Goal: Check status: Check status

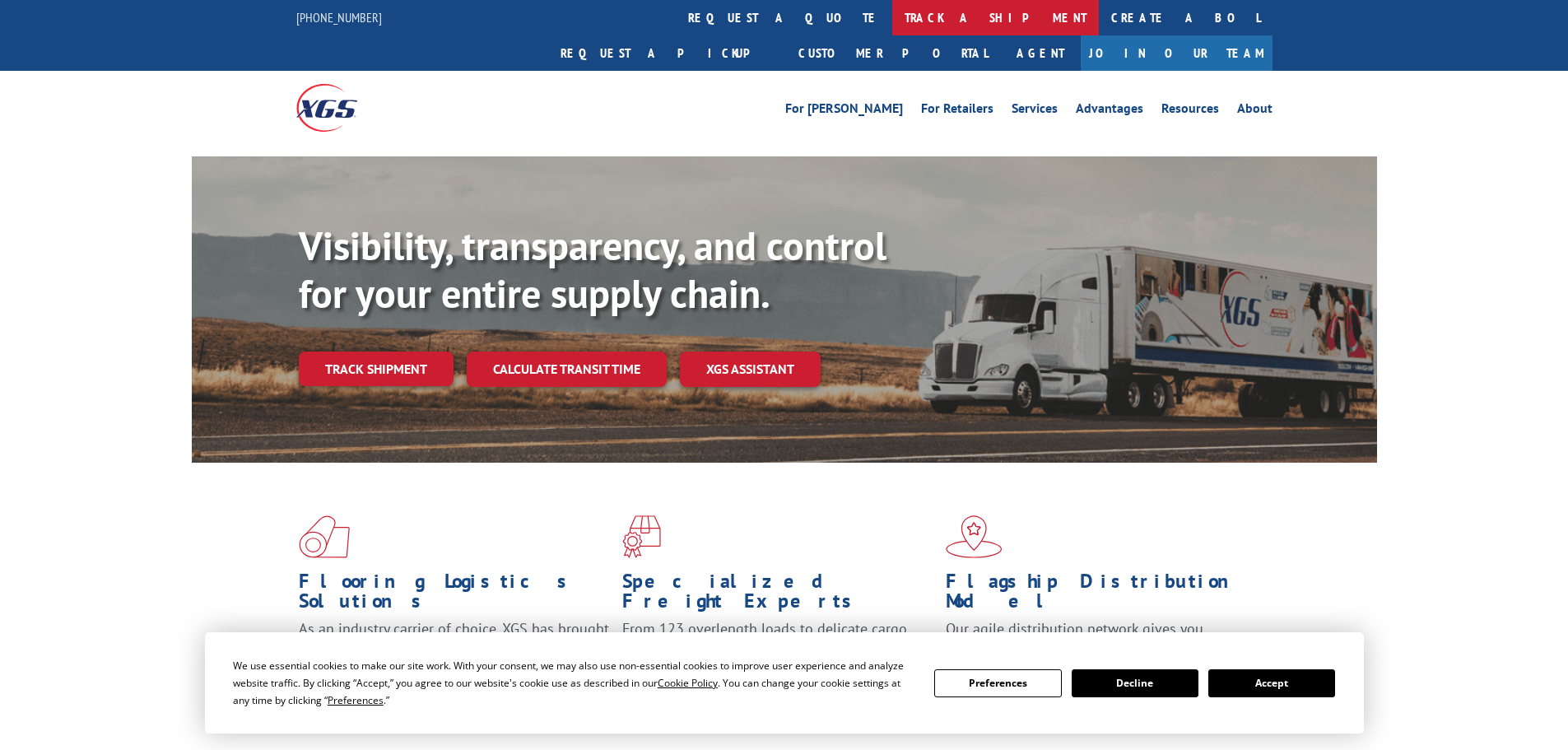
click at [892, 12] on link "track a shipment" at bounding box center [995, 17] width 207 height 35
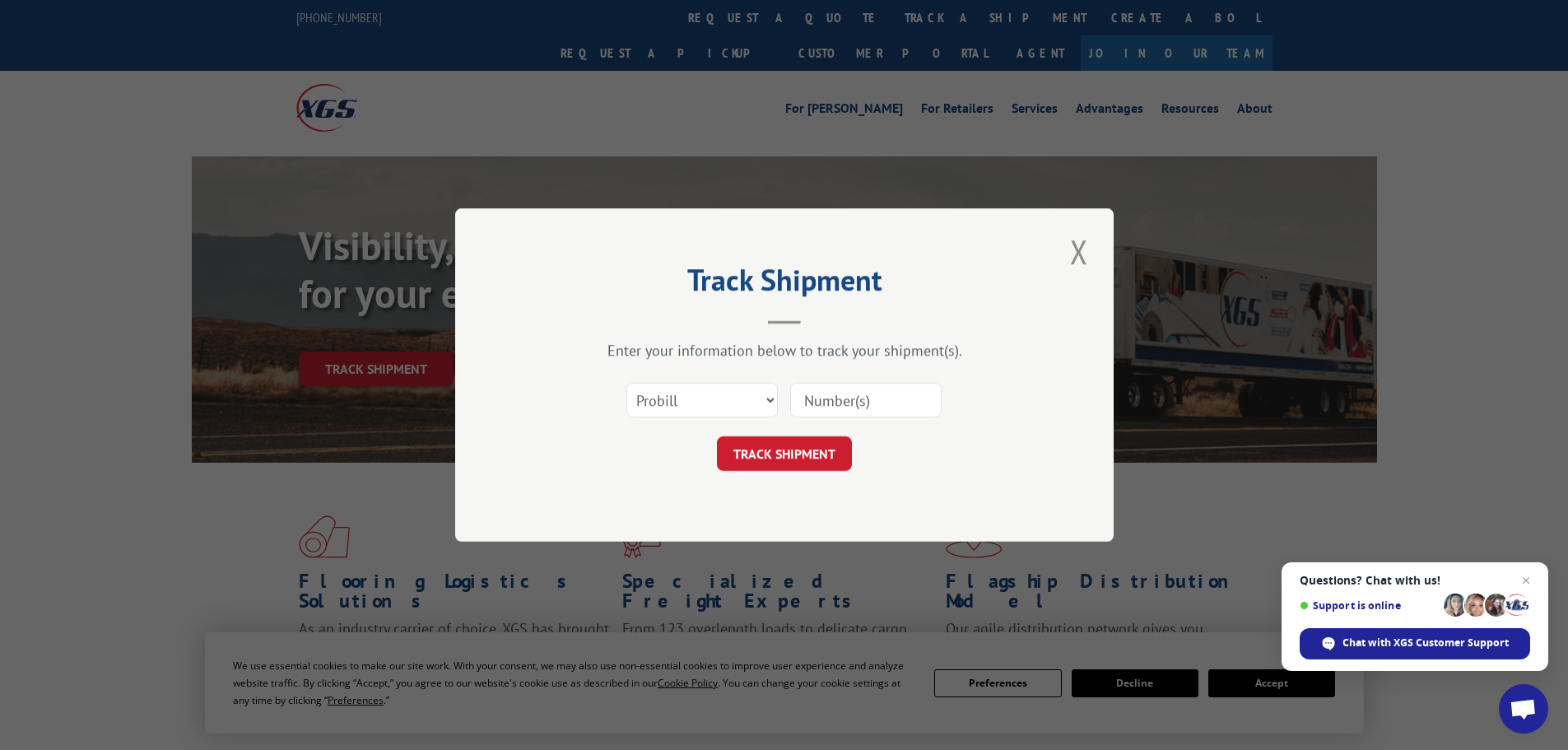
click at [858, 411] on input at bounding box center [865, 400] width 151 height 35
paste input "279636250730"
type input "279636250730"
click at [823, 443] on button "TRACK SHIPMENT" at bounding box center [784, 453] width 135 height 35
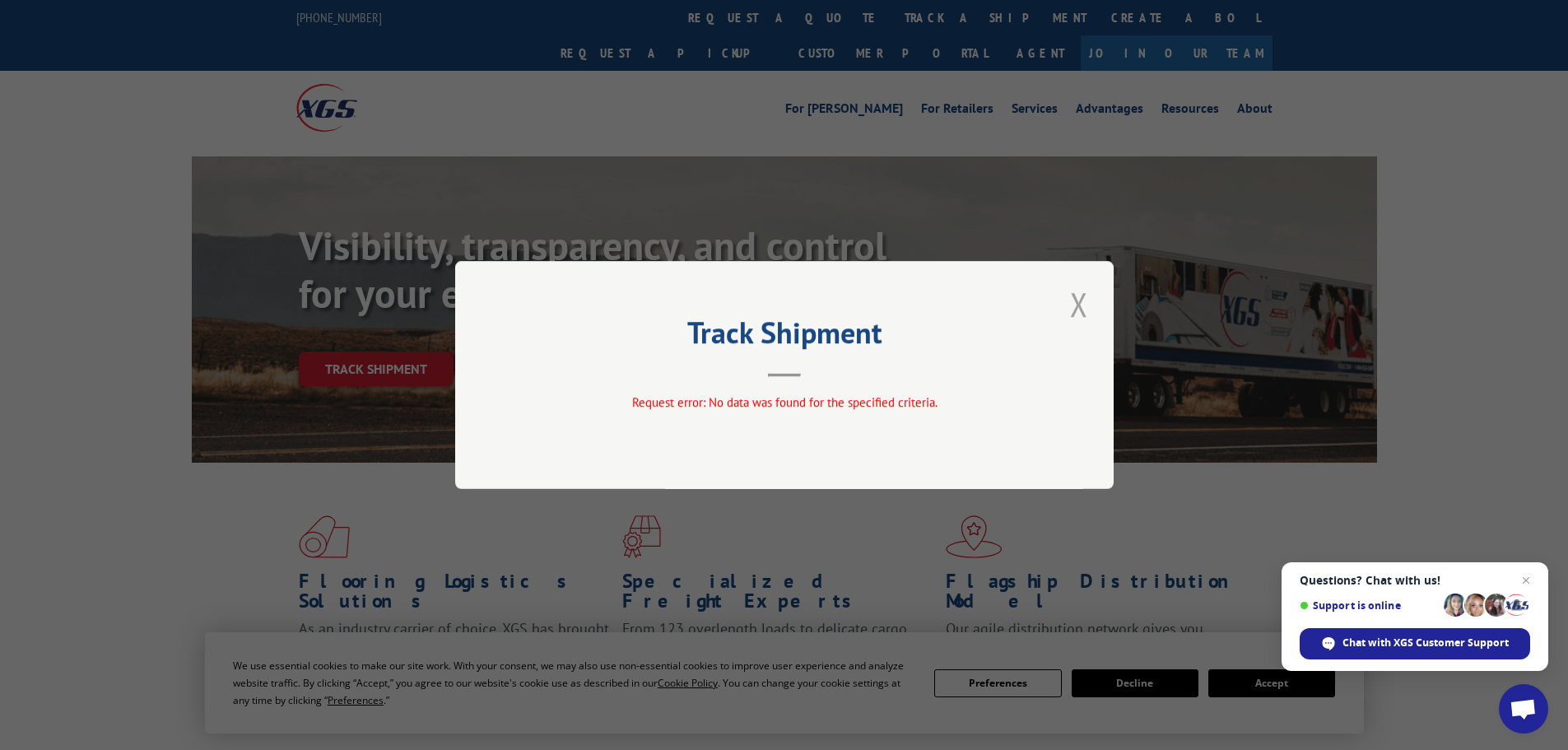
click at [1074, 296] on button "Close modal" at bounding box center [1079, 303] width 28 height 45
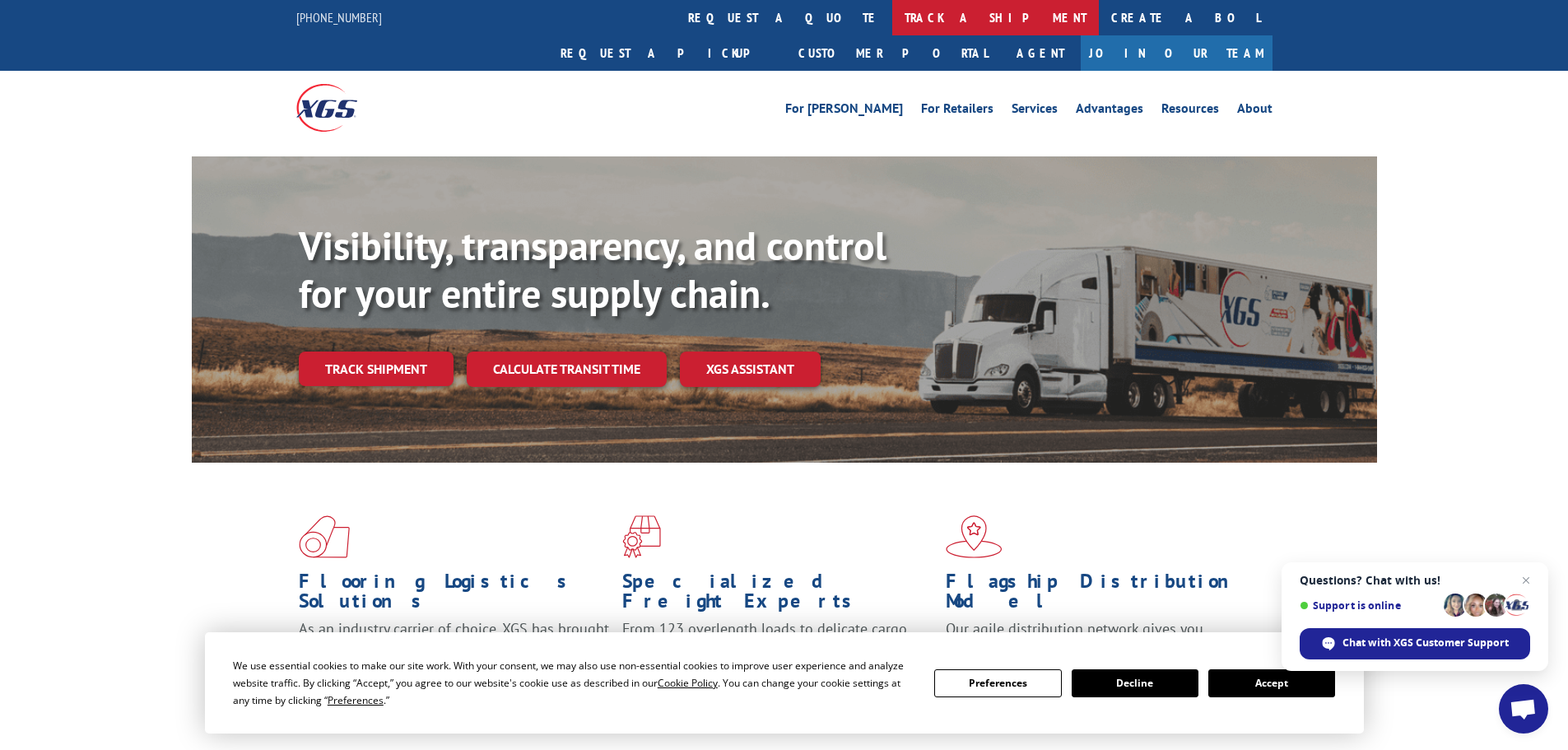
click at [892, 22] on link "track a shipment" at bounding box center [995, 17] width 207 height 35
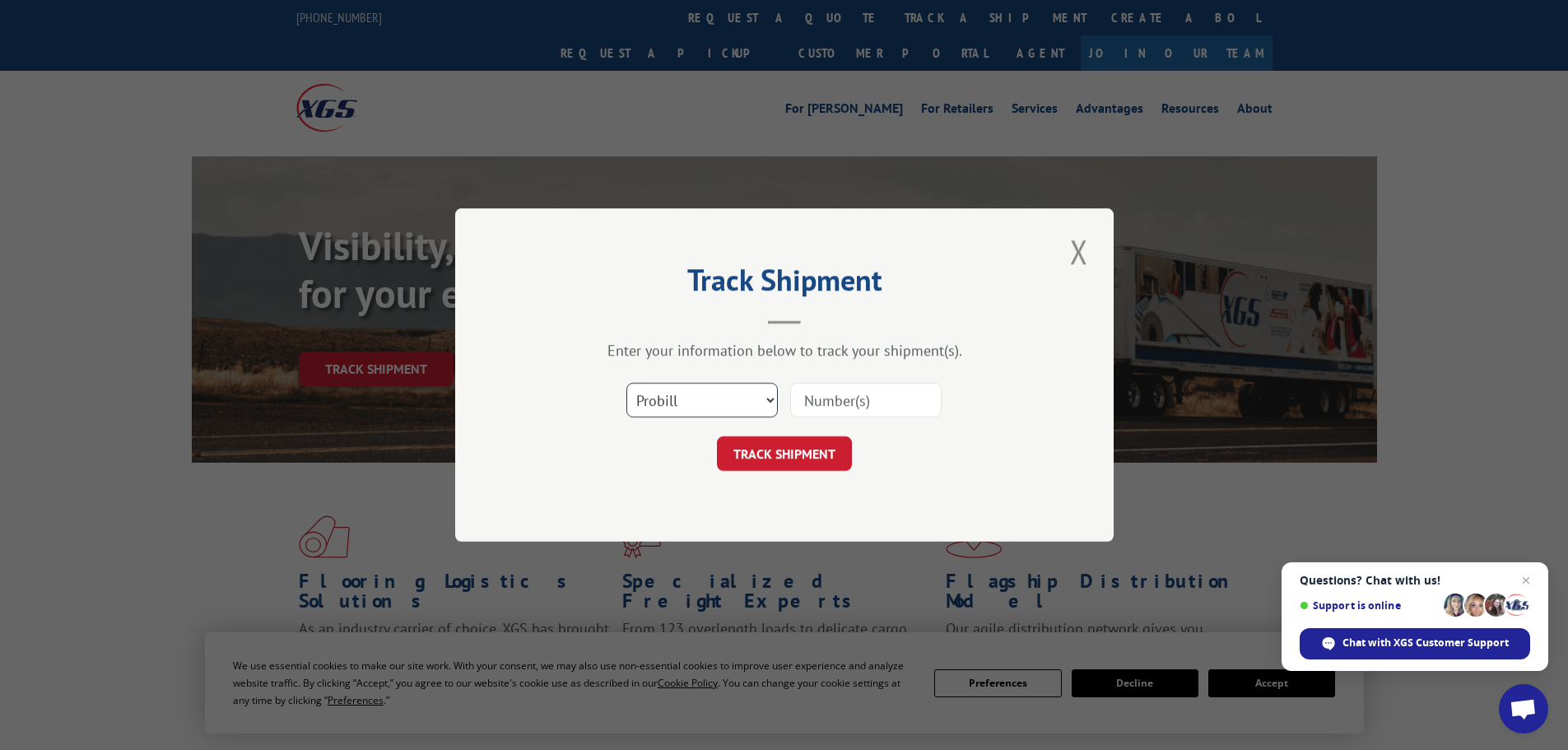
click at [721, 410] on select "Select category... Probill BOL PO" at bounding box center [701, 400] width 151 height 35
select select "bol"
click at [626, 383] on select "Select category... Probill BOL PO" at bounding box center [701, 400] width 151 height 35
click at [824, 388] on input at bounding box center [865, 400] width 151 height 35
paste input "417501"
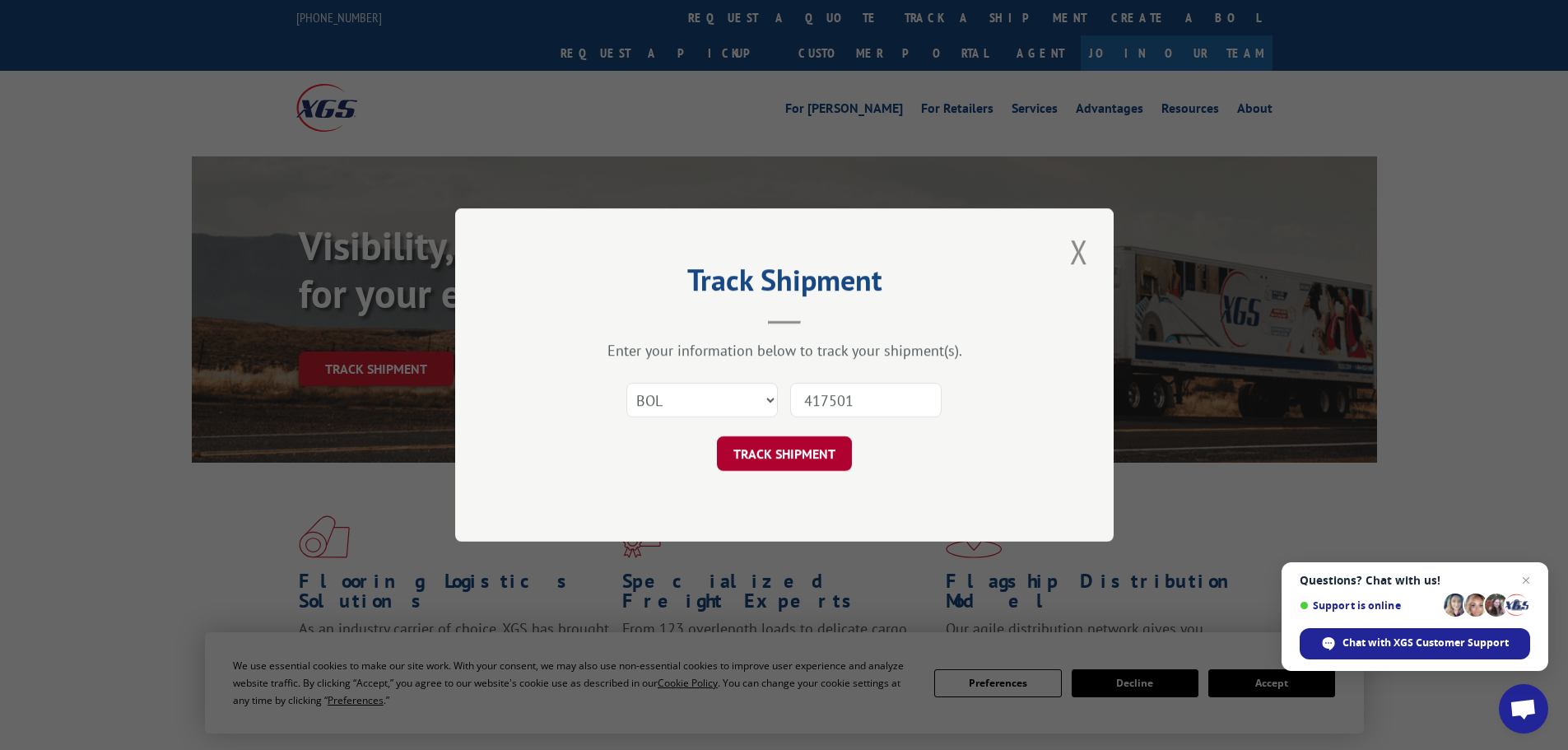
type input "417501"
click at [794, 446] on button "TRACK SHIPMENT" at bounding box center [784, 453] width 135 height 35
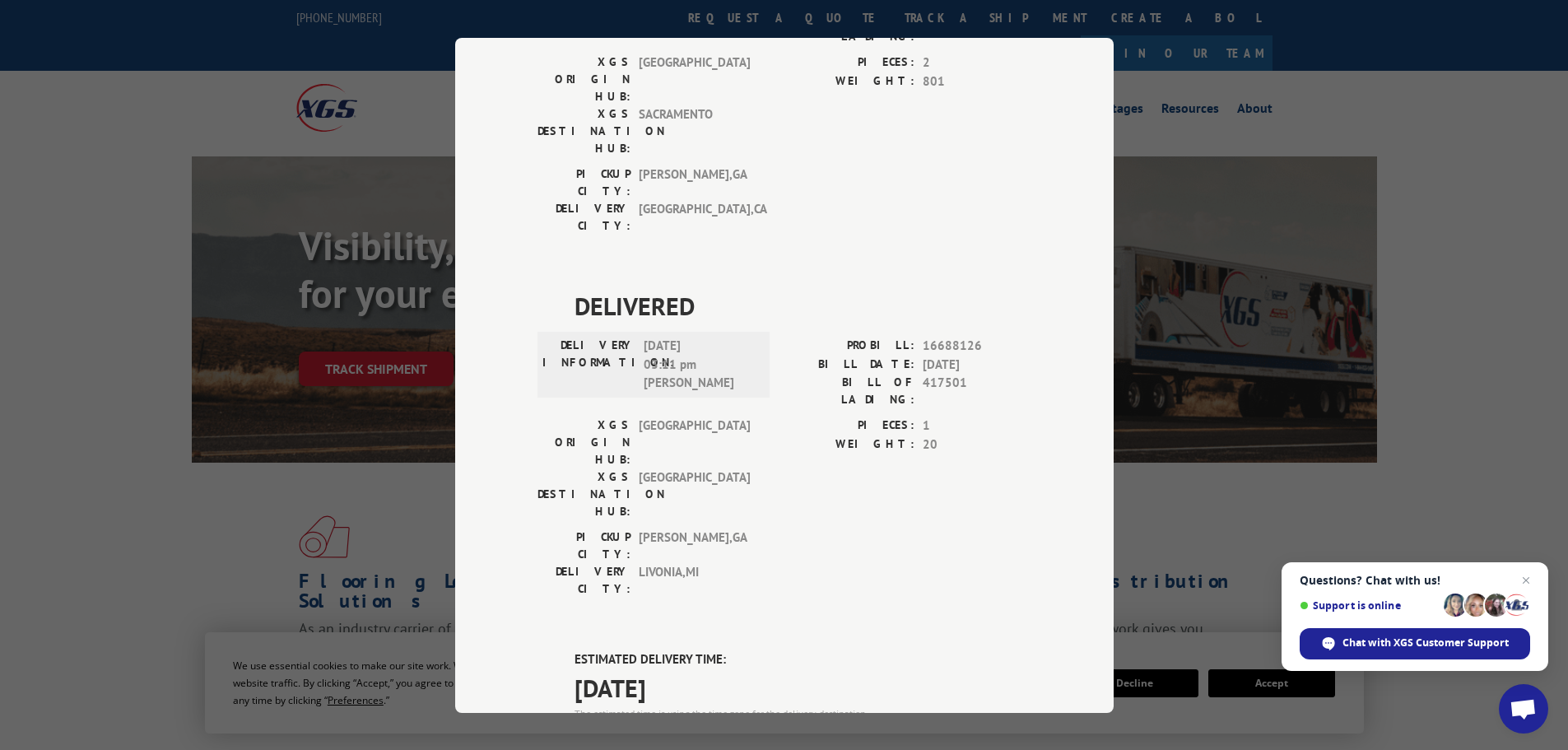
scroll to position [1151, 0]
